Goal: Find specific page/section: Find specific page/section

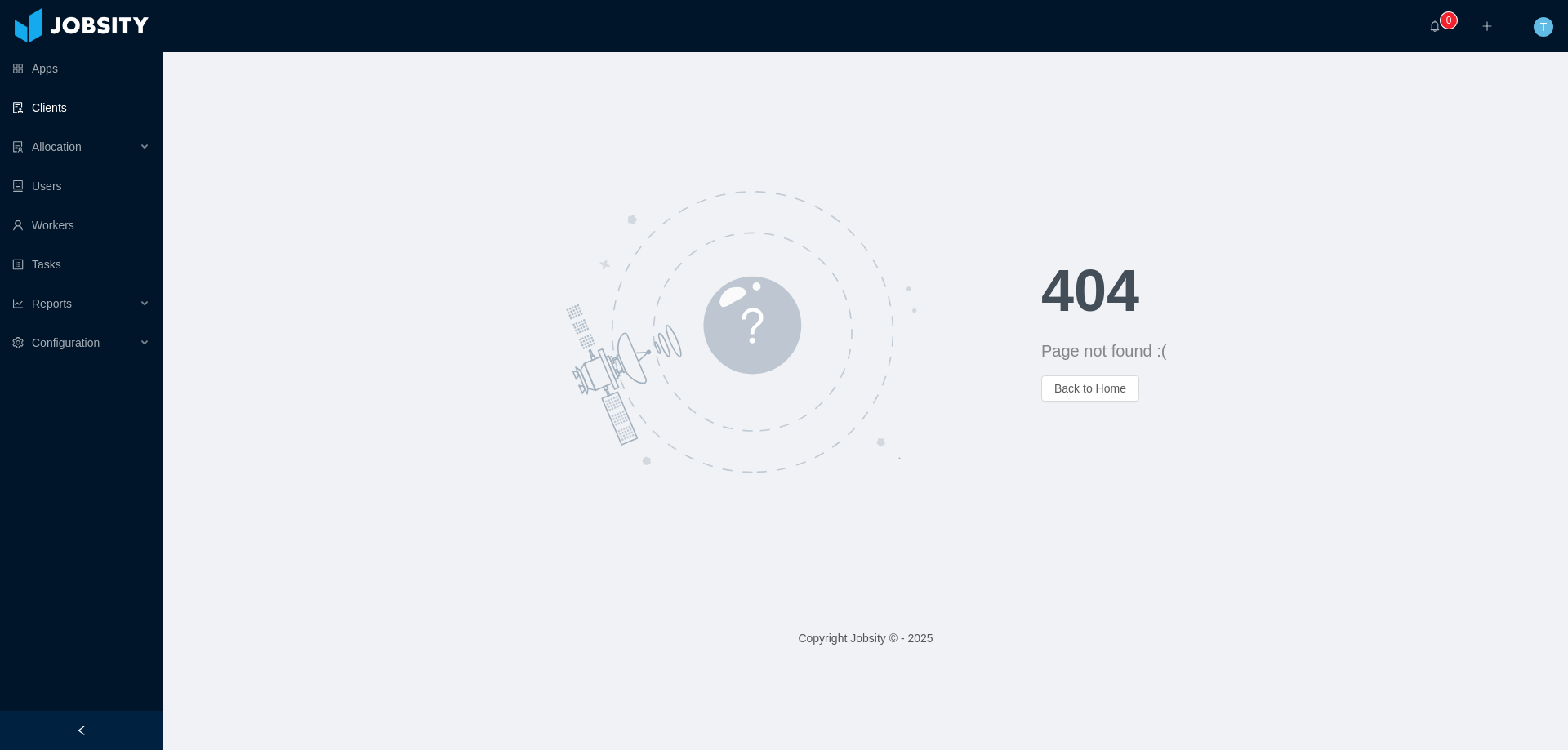
click at [79, 115] on link "Clients" at bounding box center [81, 108] width 138 height 33
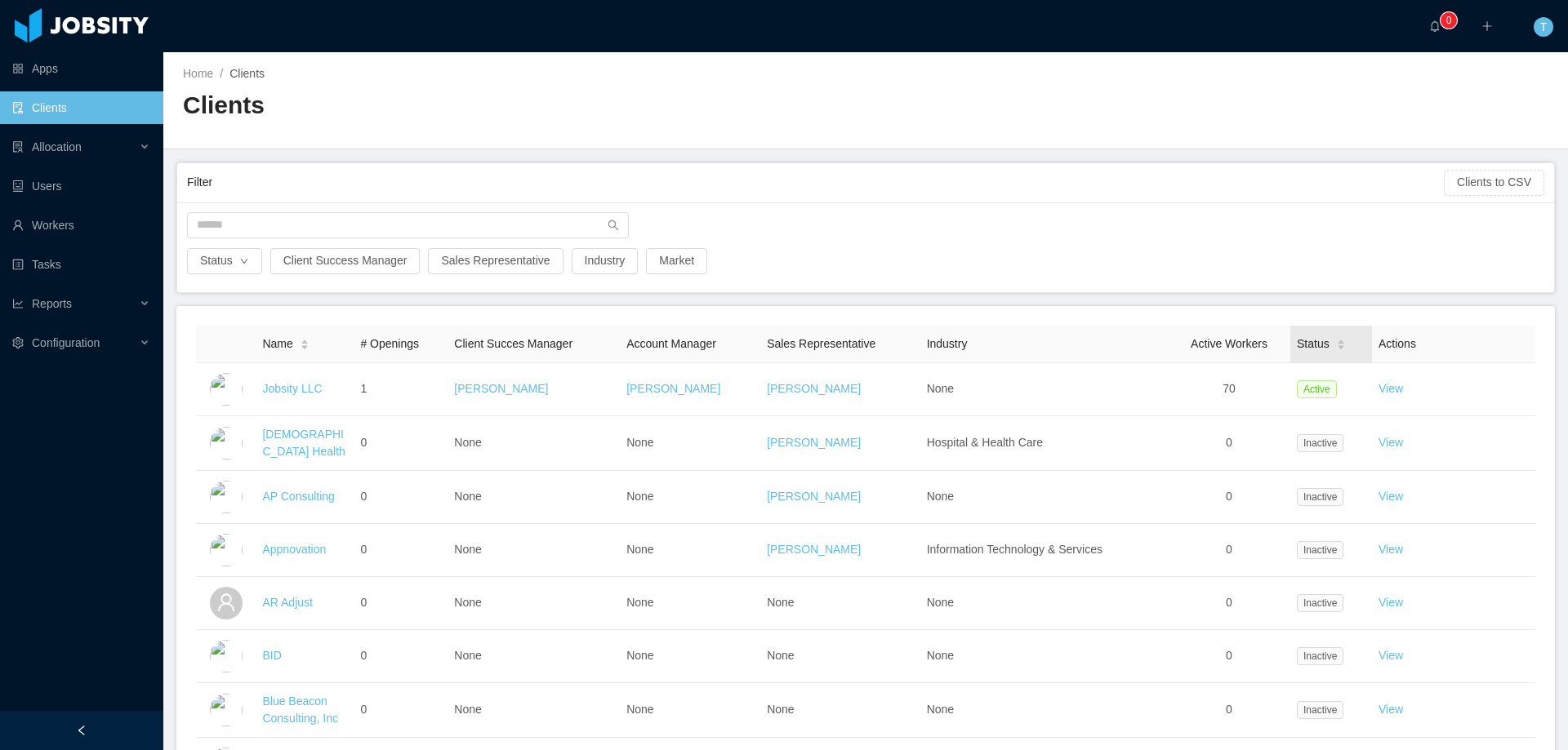
click at [1337, 344] on icon "icon: caret-down" at bounding box center [1341, 348] width 9 height 9
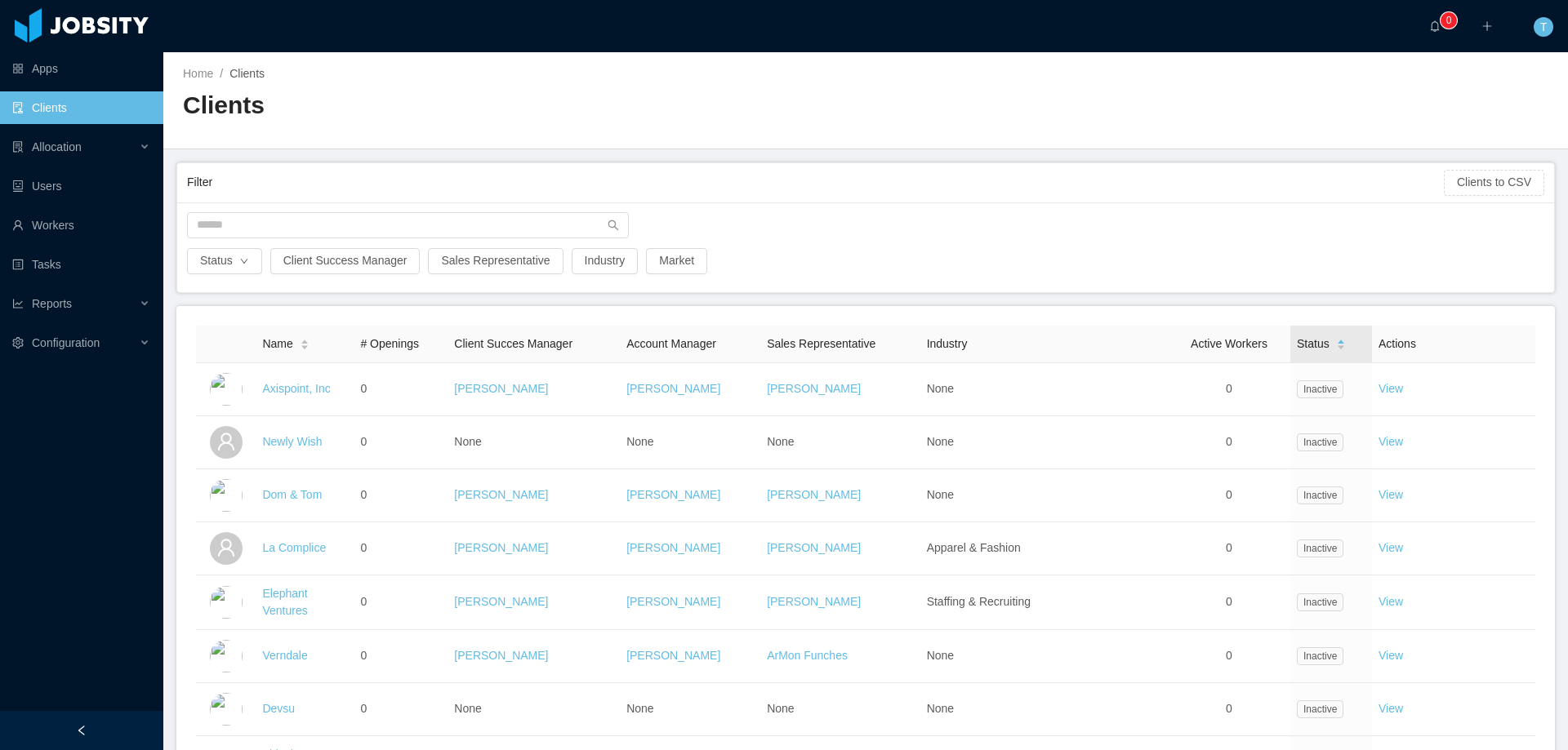
click at [1337, 343] on icon "icon: caret-down" at bounding box center [1341, 348] width 9 height 9
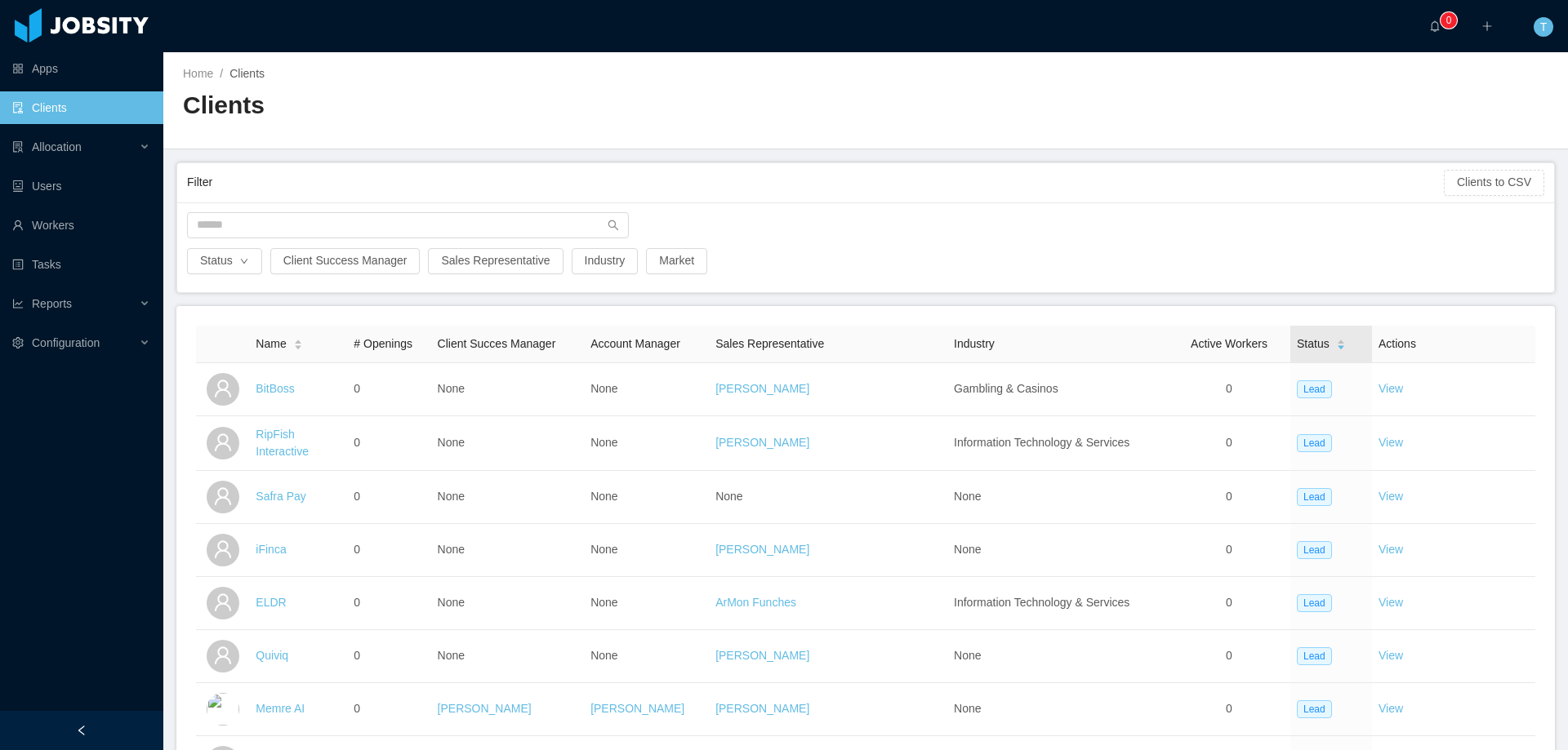
click at [1337, 343] on icon "icon: caret-down" at bounding box center [1341, 348] width 9 height 9
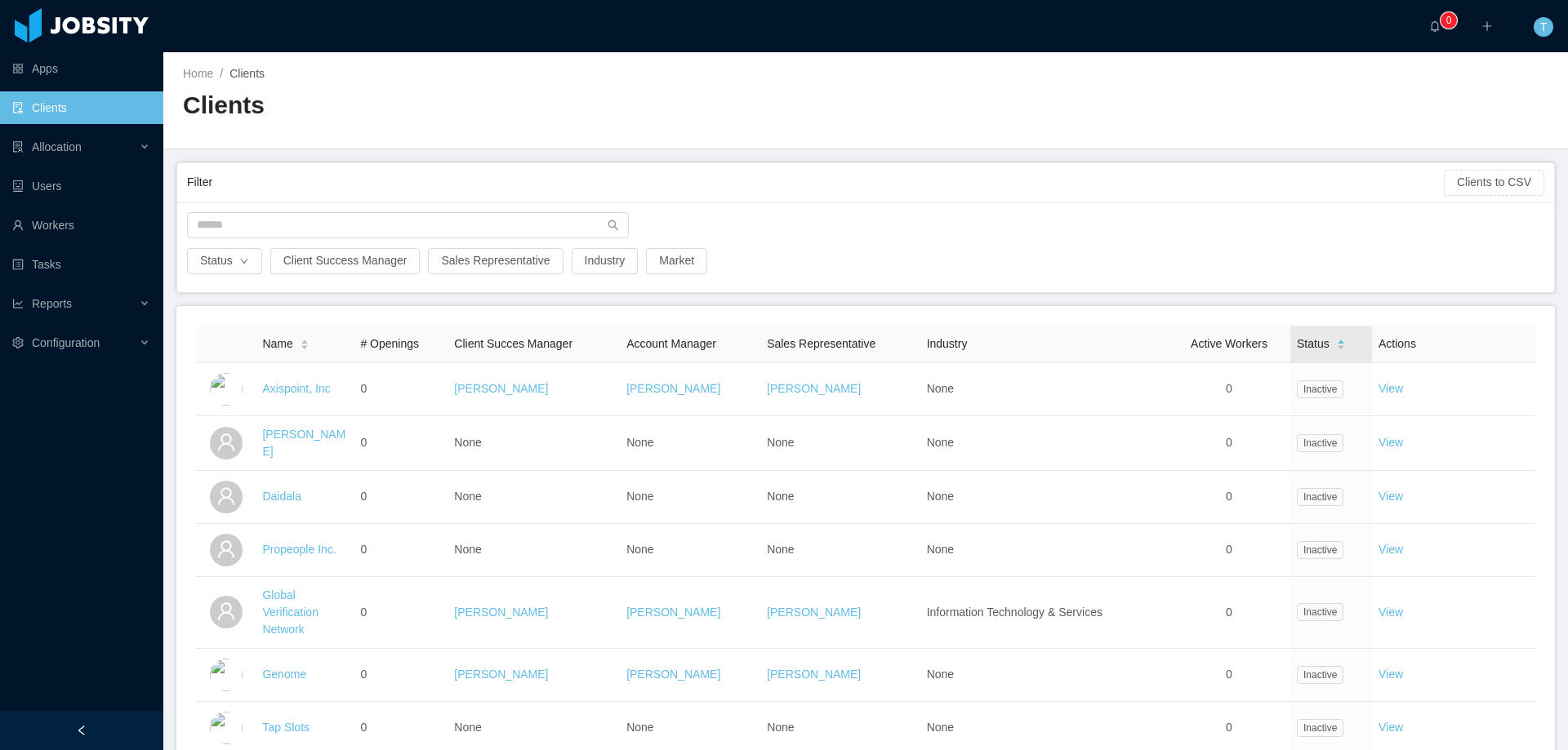
click at [1297, 344] on span "Status" at bounding box center [1313, 344] width 33 height 17
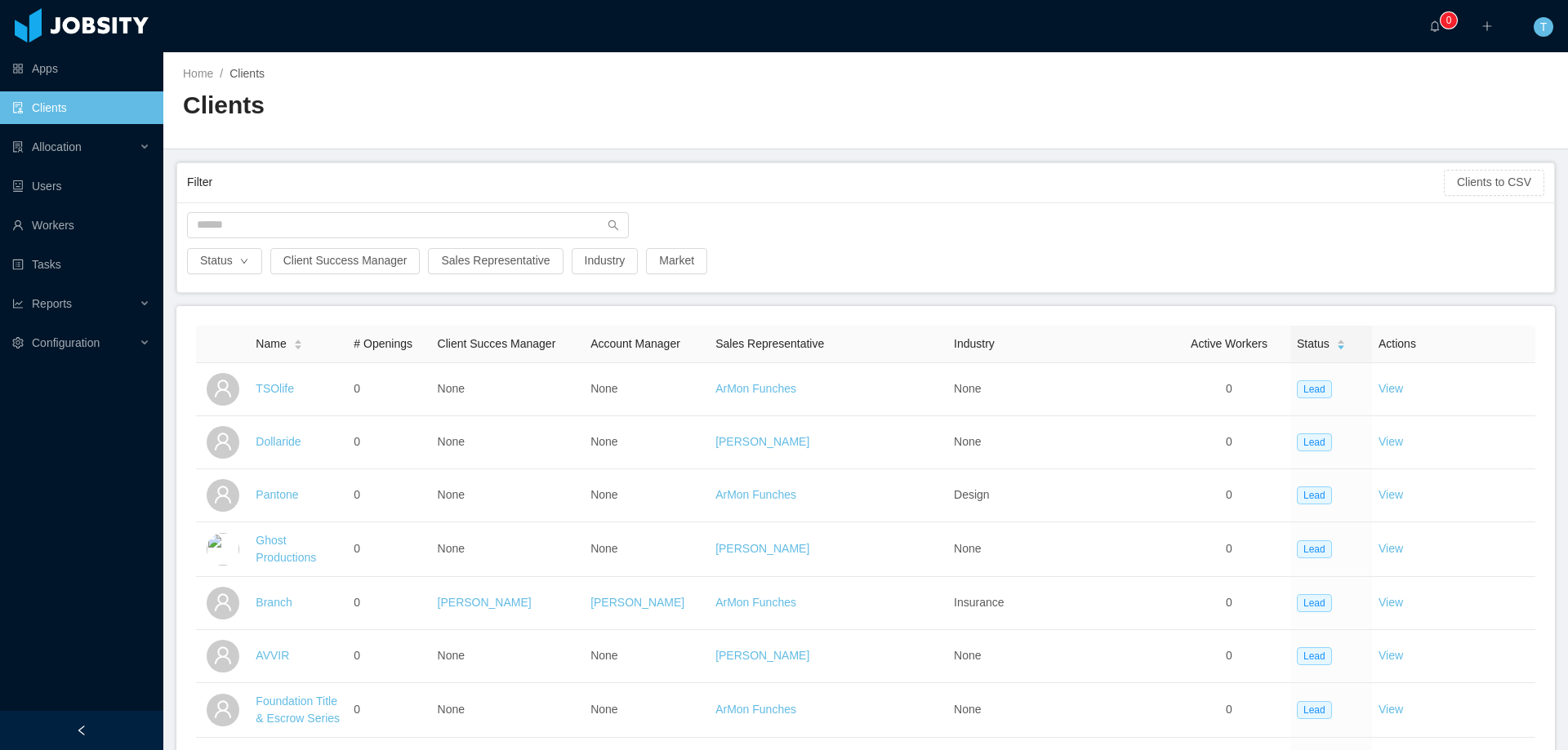
click at [1297, 343] on span "Status" at bounding box center [1313, 344] width 33 height 17
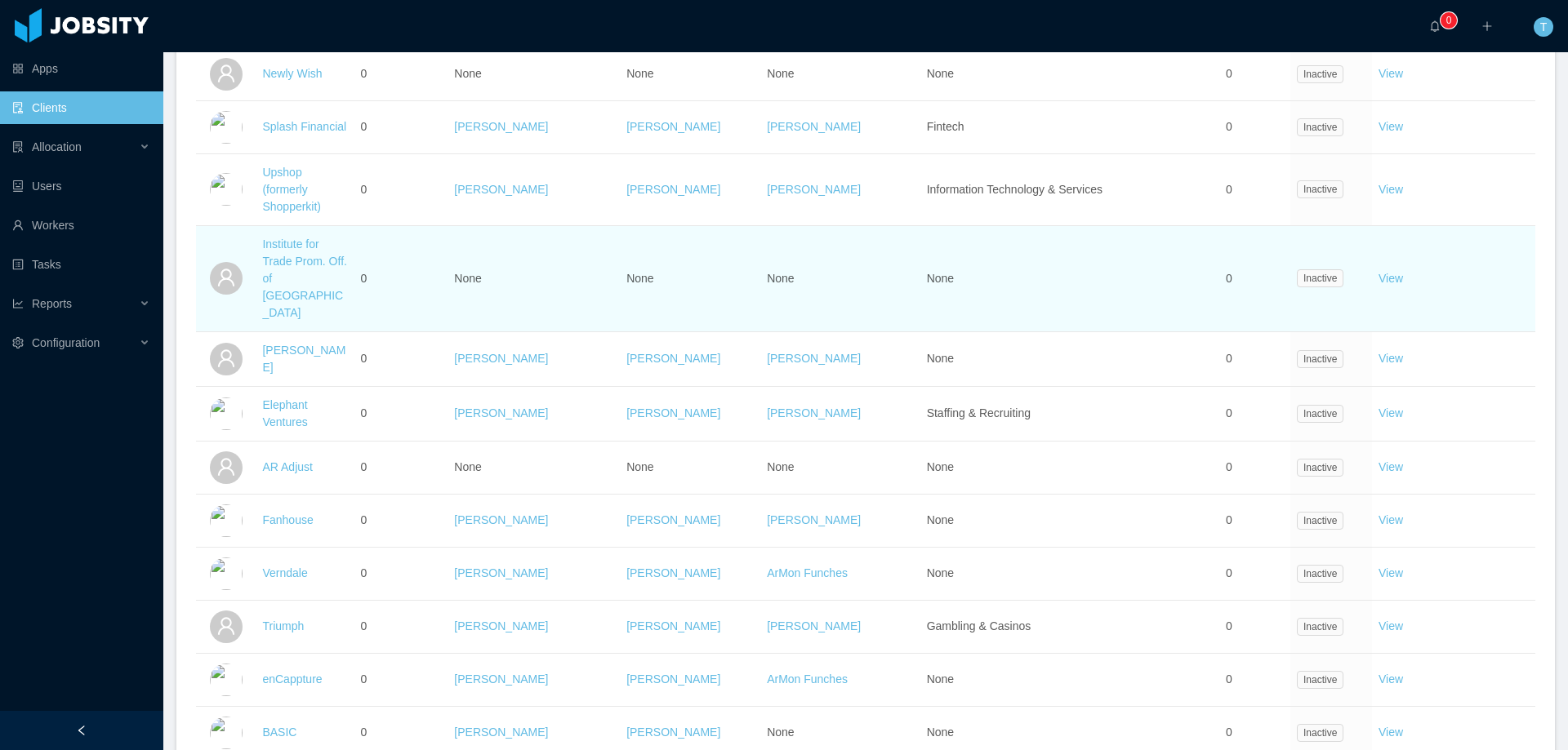
scroll to position [2492, 0]
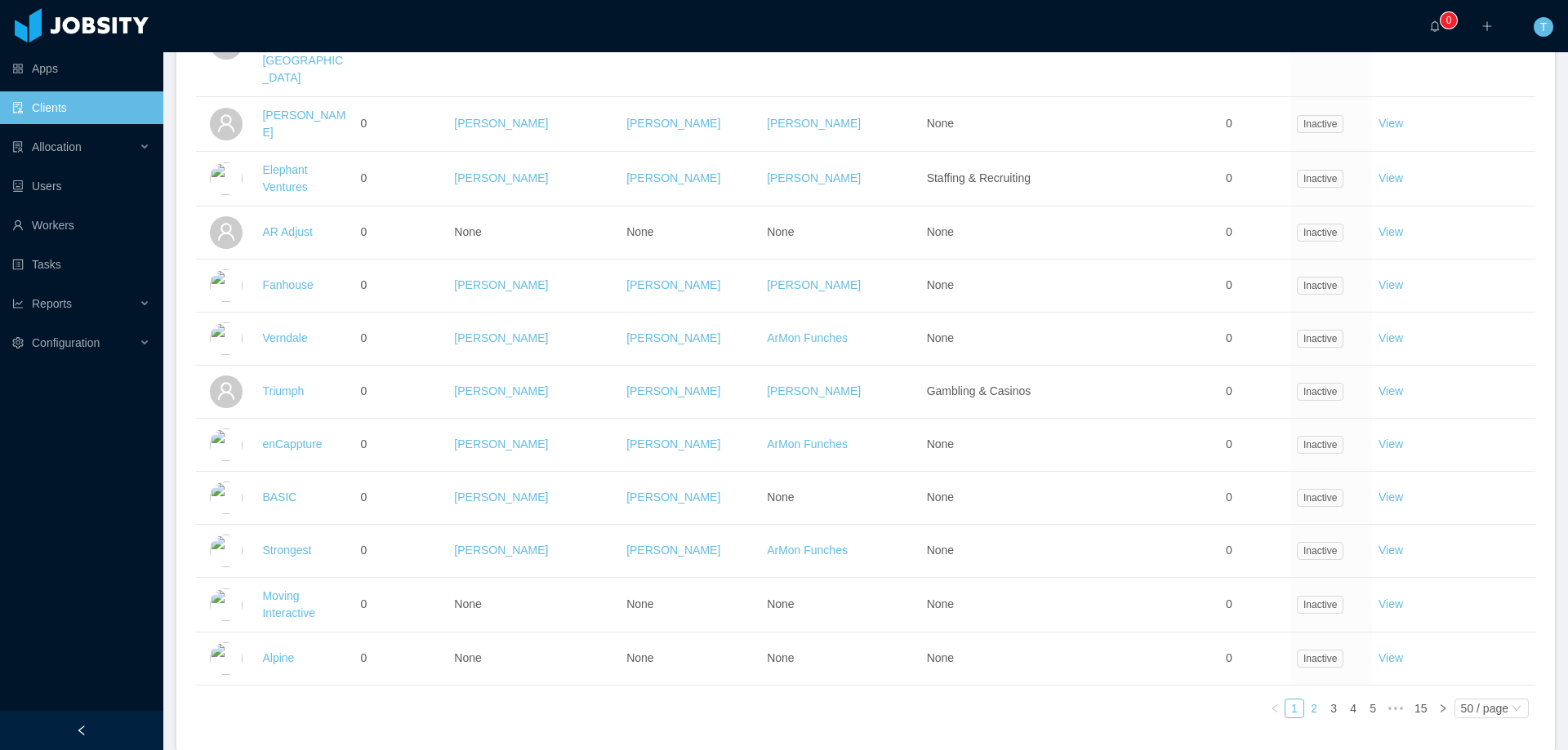
click at [1306, 700] on link "2" at bounding box center [1314, 708] width 18 height 18
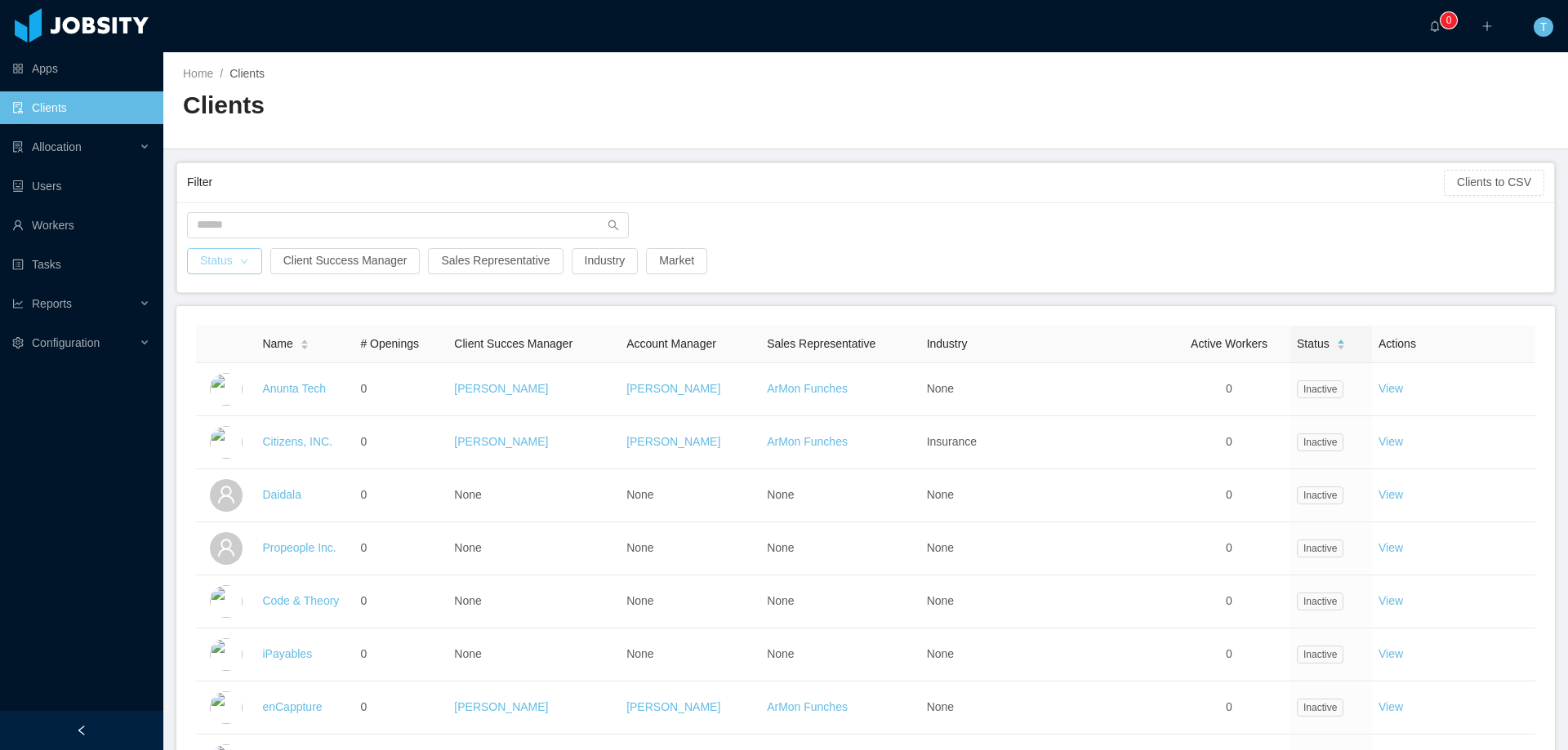
click at [237, 265] on button "Status" at bounding box center [225, 261] width 76 height 26
click at [217, 292] on li "Active" at bounding box center [223, 293] width 73 height 26
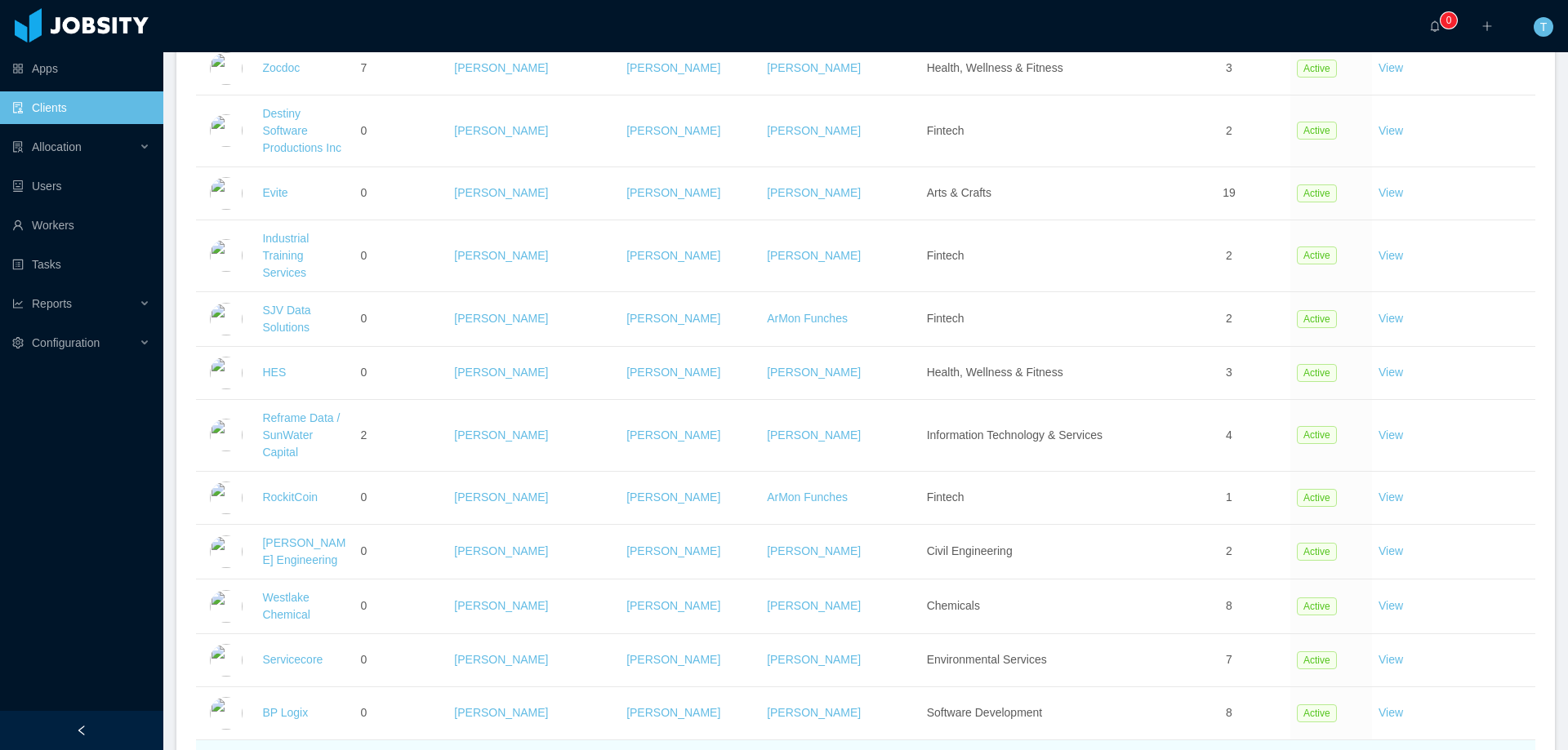
scroll to position [2459, 0]
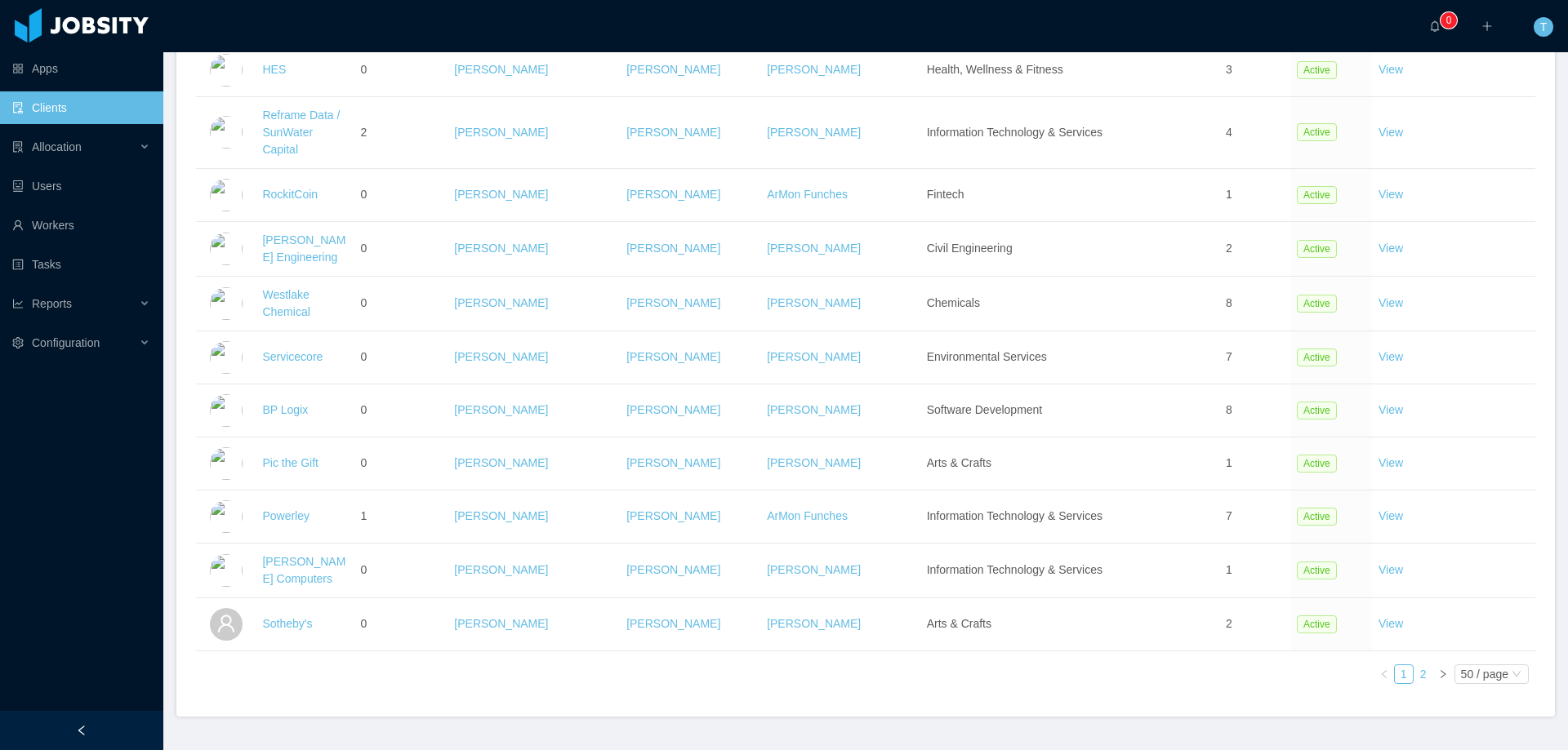
click at [1415, 665] on link "2" at bounding box center [1424, 674] width 18 height 18
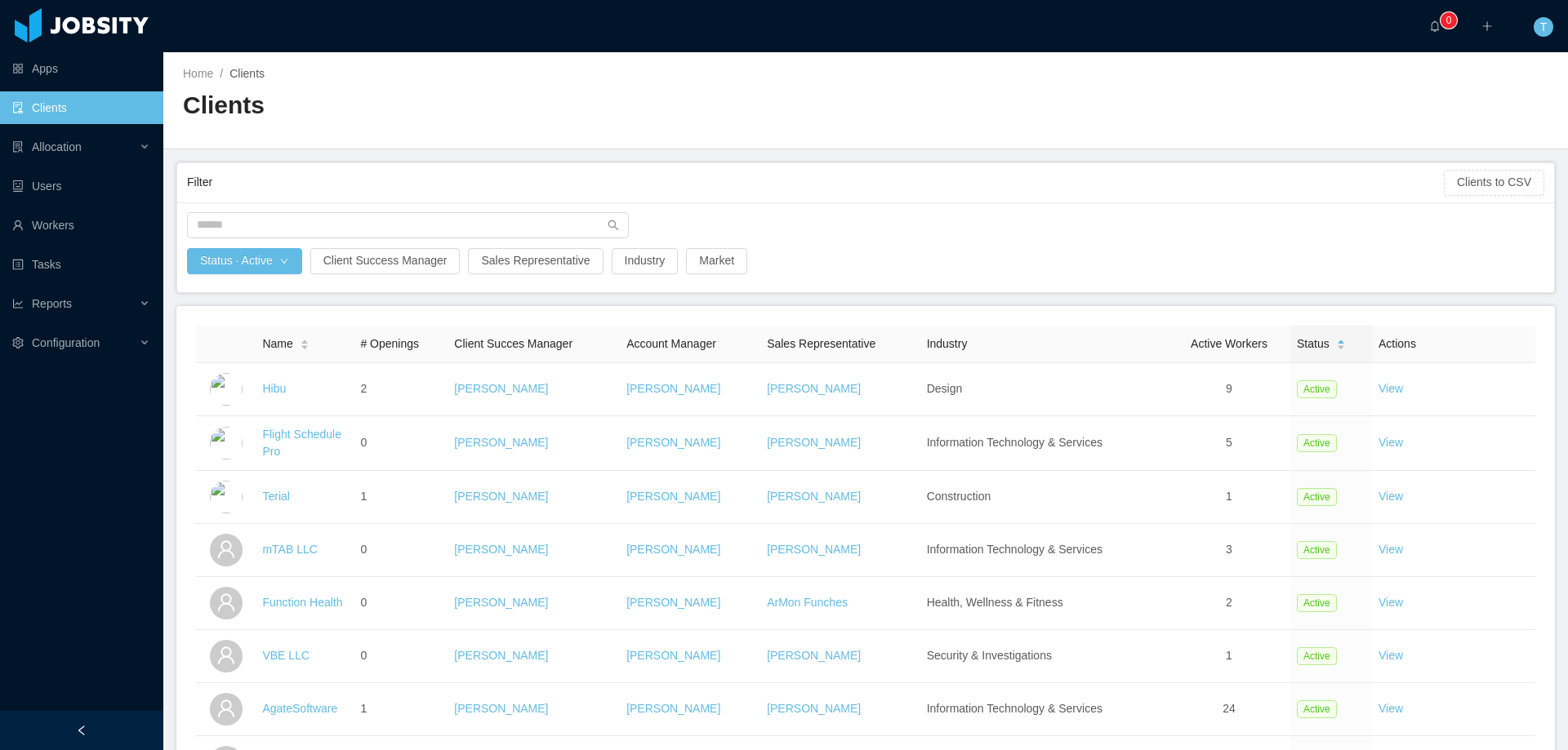
click at [953, 246] on div at bounding box center [867, 230] width 1374 height 36
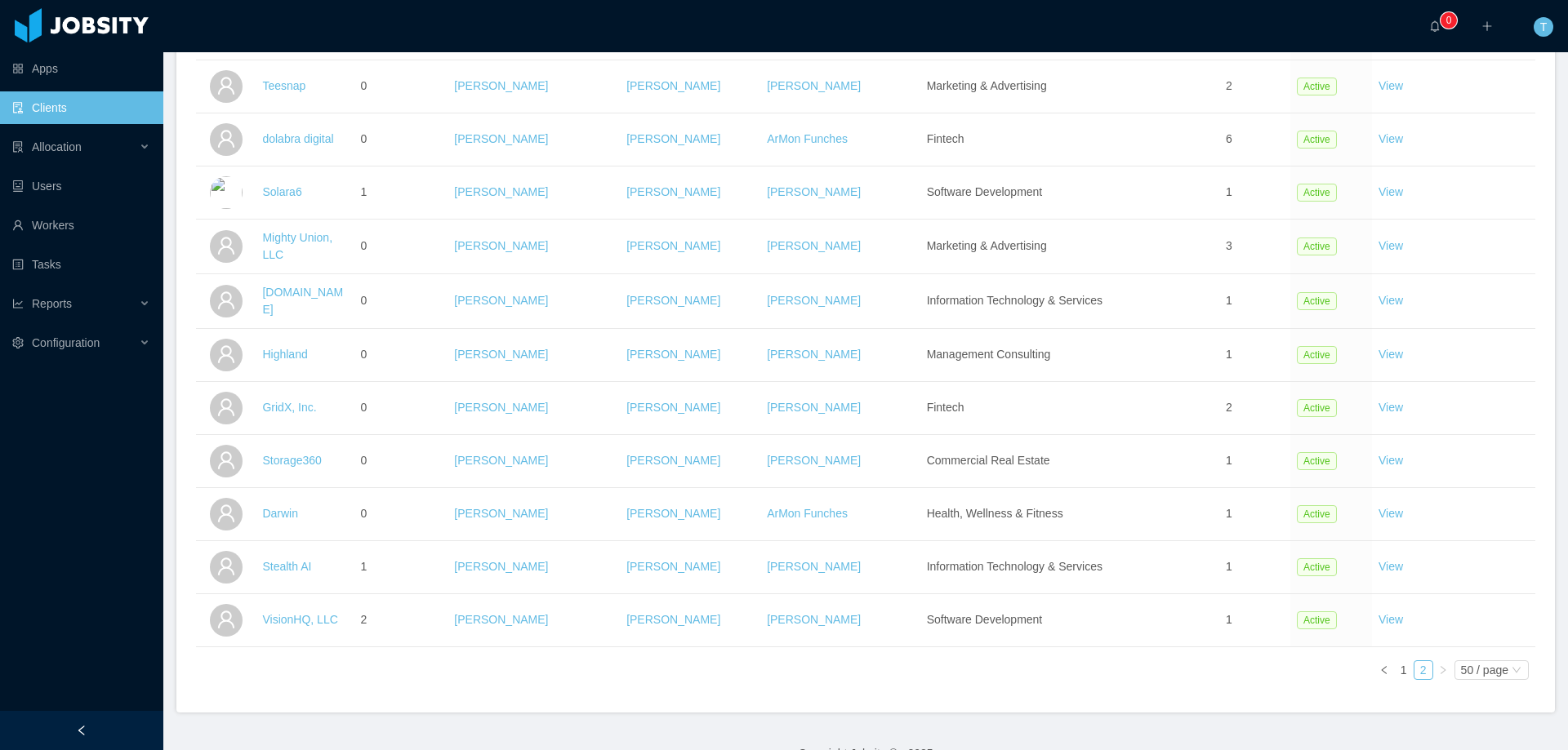
scroll to position [1349, 0]
